Goal: Find specific page/section

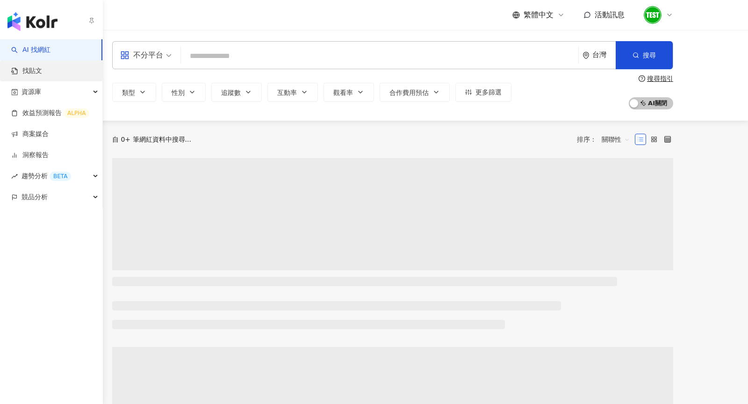
click at [21, 68] on link "找貼文" at bounding box center [26, 70] width 31 height 9
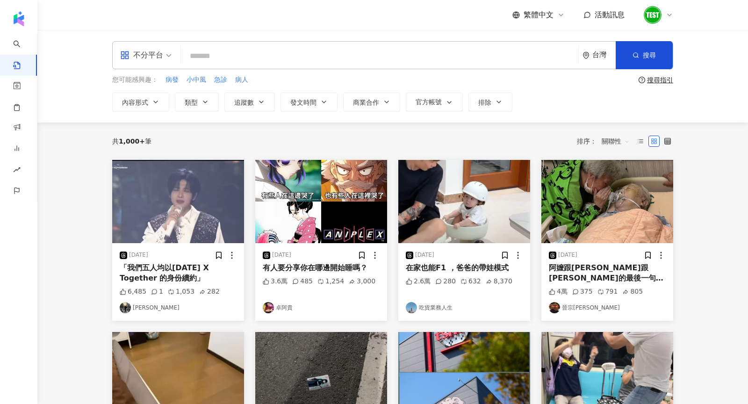
click at [127, 53] on icon "appstore" at bounding box center [124, 55] width 9 height 9
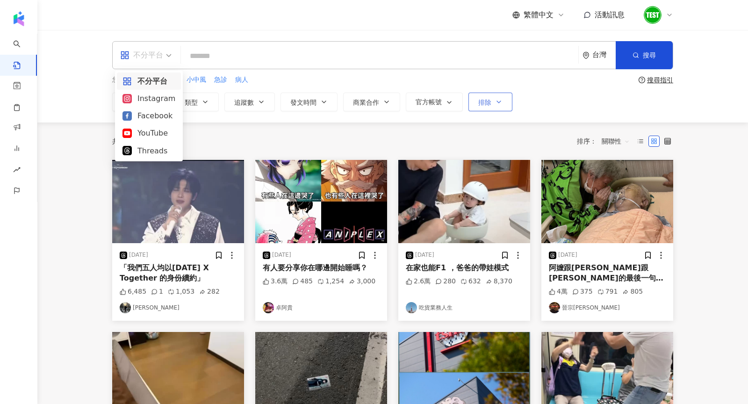
click at [486, 105] on span "排除" at bounding box center [484, 102] width 13 height 7
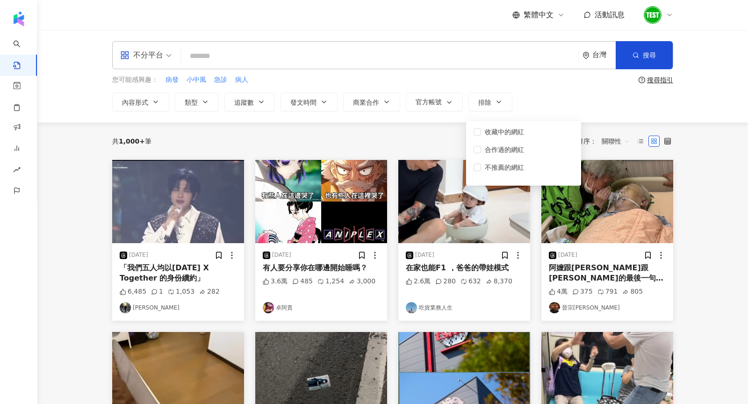
click at [563, 90] on div "不分平台 台灣 搜尋 您可能感興趣： 病發 小中風 急診 病人 搜尋指引 內容形式 類型 追蹤數 發文時間 商業合作 官方帳號 排除 收藏中的網紅 合作過的網…" at bounding box center [393, 76] width 599 height 70
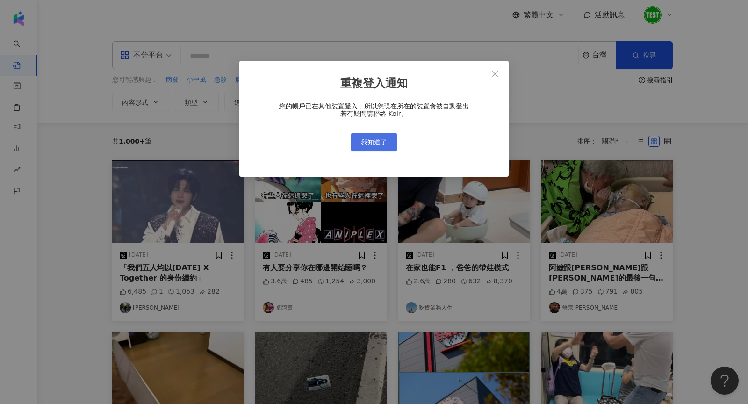
click at [368, 143] on span "我知道了" at bounding box center [374, 141] width 26 height 7
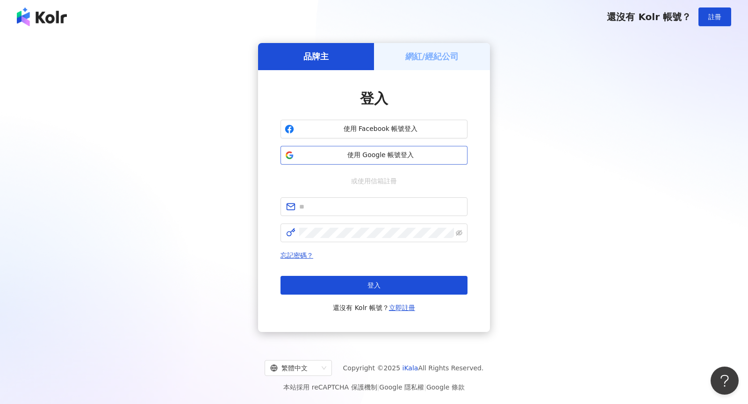
click at [379, 160] on span "使用 Google 帳號登入" at bounding box center [381, 155] width 166 height 9
